Goal: Task Accomplishment & Management: Manage account settings

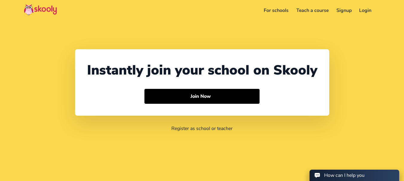
select select "91"
select select "[GEOGRAPHIC_DATA]"
select select "[GEOGRAPHIC_DATA]/[GEOGRAPHIC_DATA]"
select select "91"
select select "[GEOGRAPHIC_DATA]"
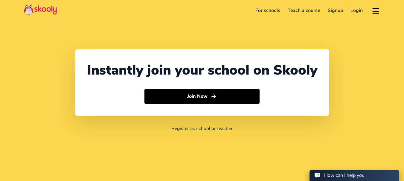
select select "[GEOGRAPHIC_DATA]/[GEOGRAPHIC_DATA]"
click at [349, 12] on link "Login" at bounding box center [357, 11] width 20 height 10
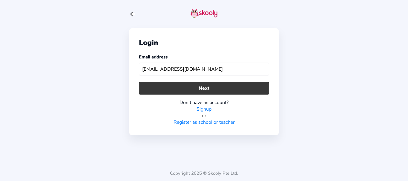
type input "qaskooly1@mailinator.com"
click at [183, 85] on button "Next" at bounding box center [204, 88] width 130 height 13
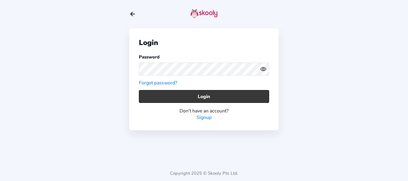
click at [167, 96] on button "Login" at bounding box center [204, 96] width 130 height 13
